Goal: Task Accomplishment & Management: Use online tool/utility

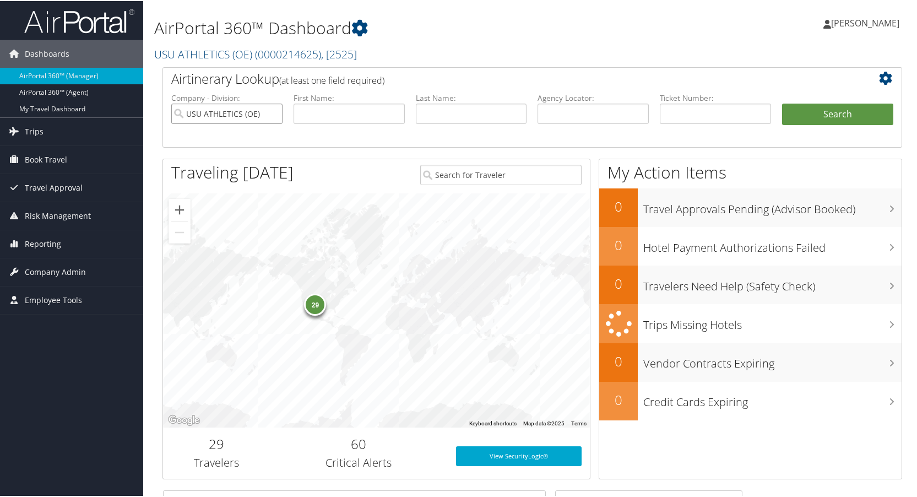
click at [273, 115] on input "USU ATHLETICS (OE)" at bounding box center [226, 112] width 111 height 20
click at [566, 109] on input "text" at bounding box center [592, 112] width 111 height 20
type input "d1w58r"
click at [815, 113] on button "Search" at bounding box center [837, 113] width 111 height 22
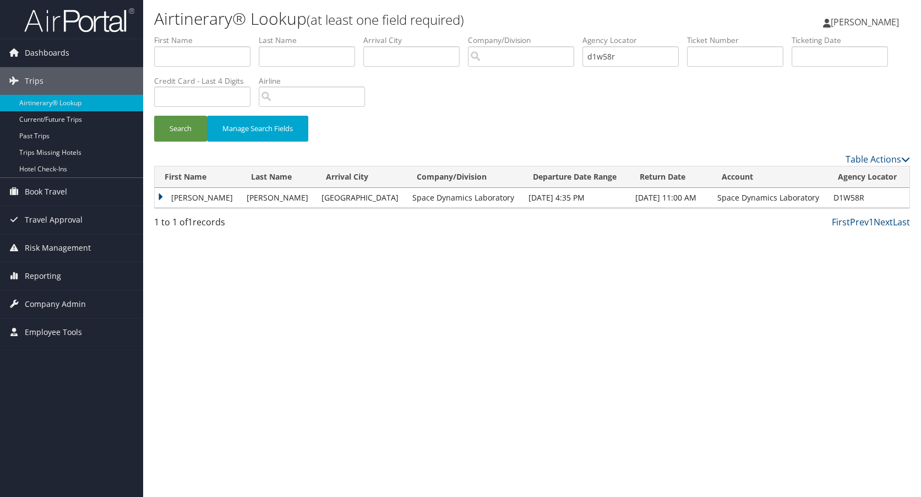
click at [161, 199] on td "[PERSON_NAME]" at bounding box center [198, 198] width 86 height 20
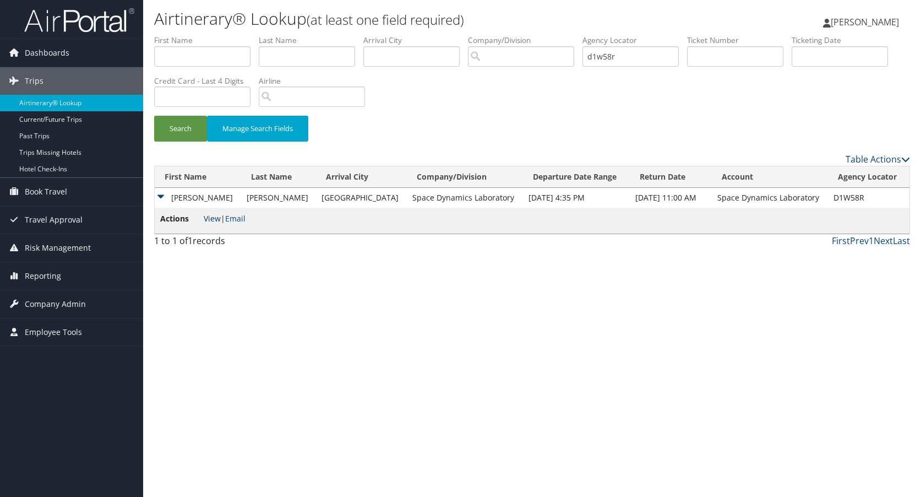
click at [215, 217] on link "View" at bounding box center [212, 218] width 17 height 10
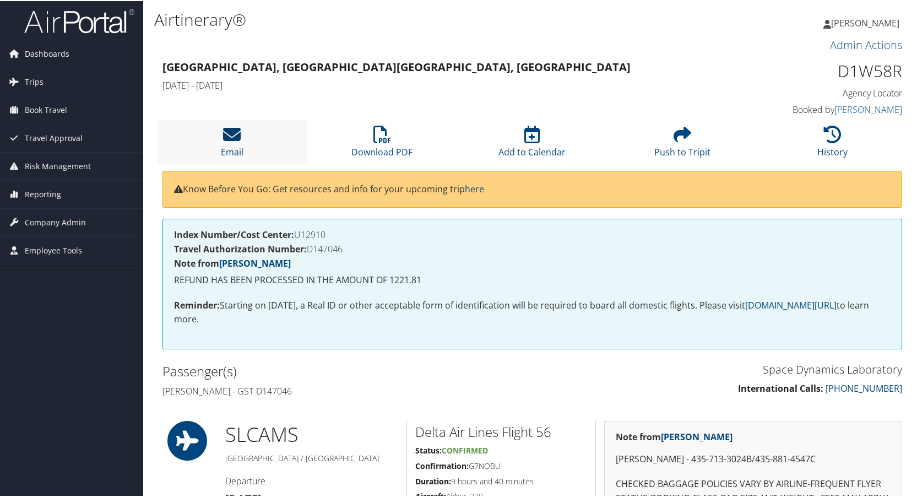
click at [230, 139] on icon at bounding box center [232, 133] width 18 height 18
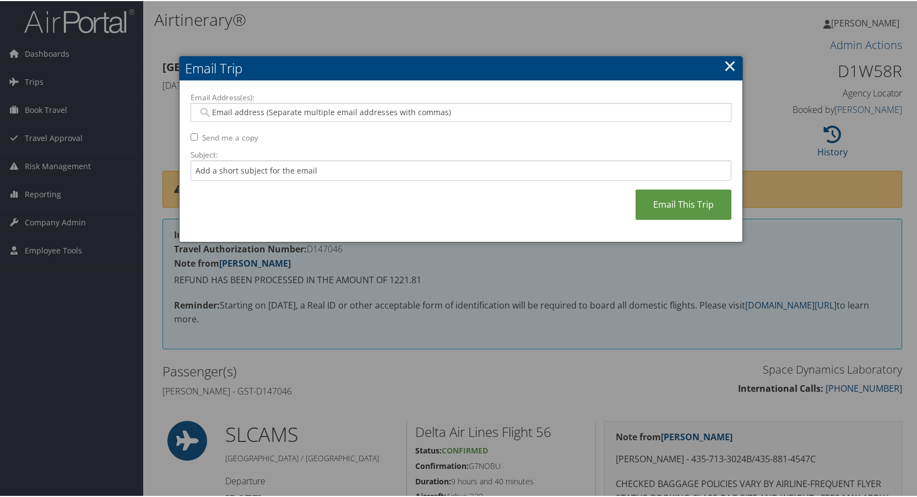
click at [192, 136] on input "Send me a copy" at bounding box center [193, 135] width 7 height 7
checkbox input "true"
click at [695, 205] on link "Email This Trip" at bounding box center [683, 203] width 96 height 30
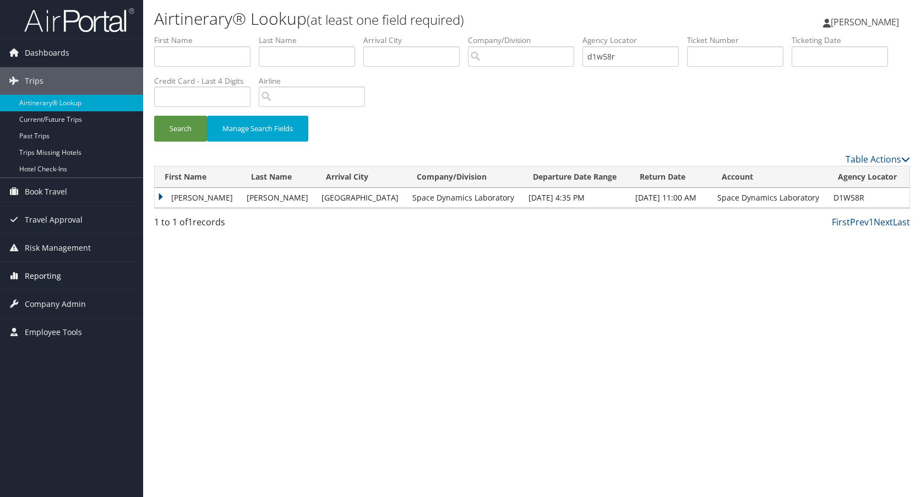
click at [40, 279] on span "Reporting" at bounding box center [43, 276] width 36 height 28
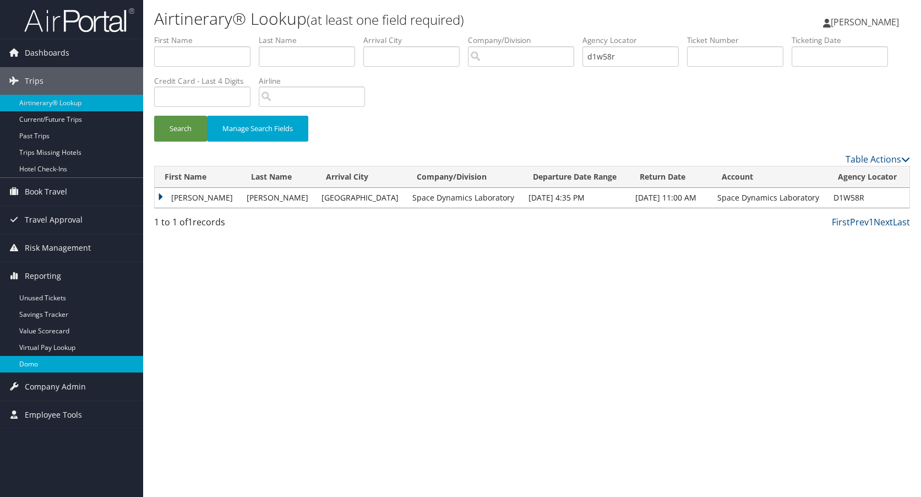
click at [35, 361] on link "Domo" at bounding box center [71, 364] width 143 height 17
